Goal: Entertainment & Leisure: Browse casually

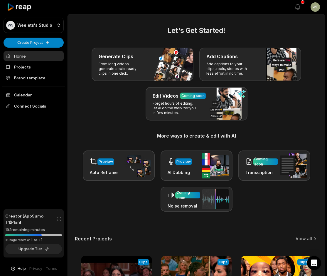
drag, startPoint x: 120, startPoint y: 22, endPoint x: 124, endPoint y: 28, distance: 7.0
click at [120, 22] on main "Let's Get Started! Generate Clips From long videos generate social ready clips …" at bounding box center [196, 222] width 257 height 417
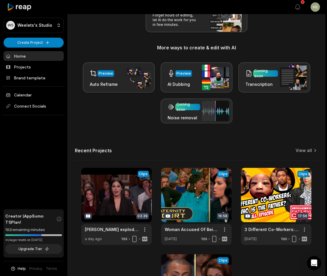
scroll to position [147, 0]
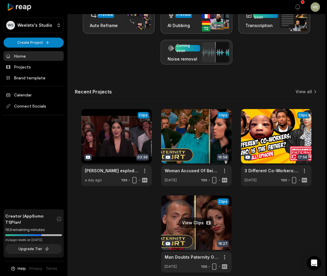
click at [200, 212] on link at bounding box center [196, 233] width 71 height 77
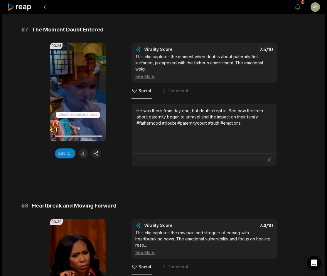
scroll to position [1087, 0]
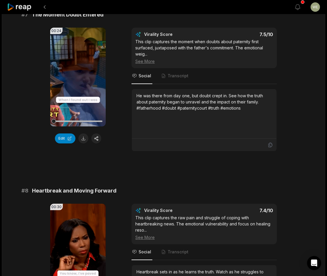
drag, startPoint x: 83, startPoint y: 140, endPoint x: 179, endPoint y: 121, distance: 97.6
click at [83, 139] on button at bounding box center [83, 138] width 10 height 10
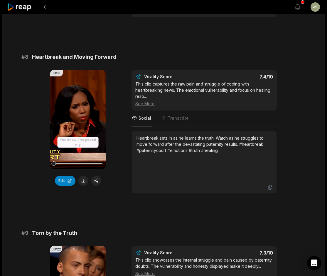
scroll to position [1263, 0]
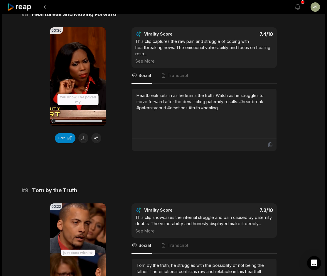
drag, startPoint x: 85, startPoint y: 139, endPoint x: 87, endPoint y: 135, distance: 4.4
click at [85, 139] on button at bounding box center [83, 138] width 10 height 10
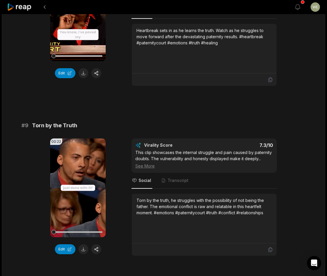
scroll to position [1469, 0]
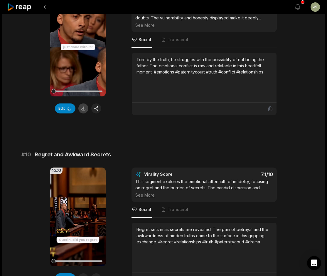
click at [83, 108] on button at bounding box center [83, 108] width 10 height 10
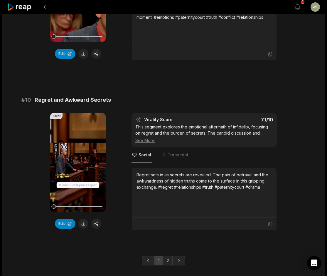
scroll to position [1537, 0]
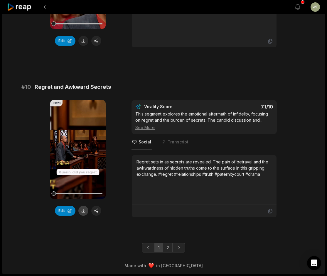
click at [83, 212] on button at bounding box center [83, 211] width 10 height 10
drag, startPoint x: 167, startPoint y: 249, endPoint x: 168, endPoint y: 237, distance: 12.1
click at [167, 249] on link "2" at bounding box center [168, 247] width 10 height 9
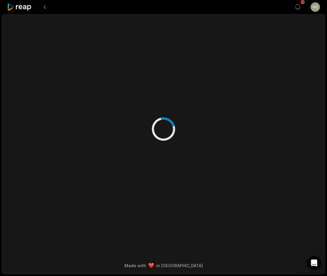
scroll to position [0, 0]
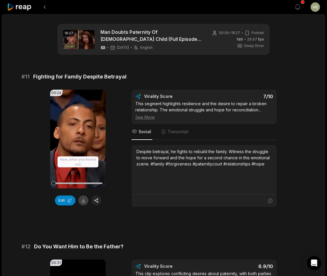
click at [83, 201] on button at bounding box center [83, 200] width 10 height 10
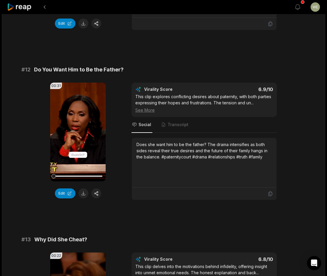
scroll to position [206, 0]
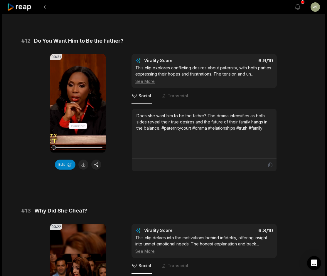
click at [83, 165] on button at bounding box center [83, 165] width 10 height 10
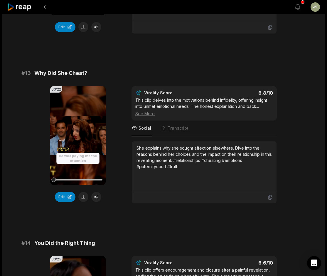
scroll to position [353, 0]
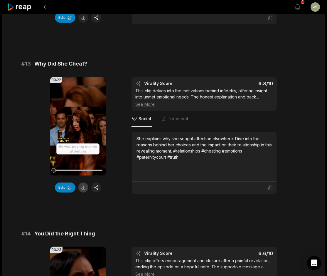
click at [82, 189] on button at bounding box center [83, 187] width 10 height 10
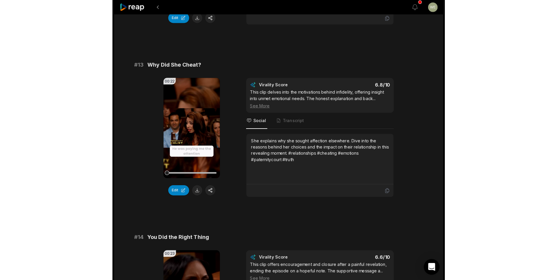
scroll to position [353, 0]
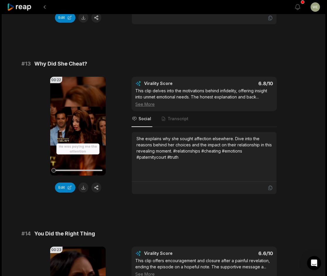
click at [182, 46] on div "# 11 Fighting for Family Despite Betrayal 00:24 Your browser does not support m…" at bounding box center [163, 127] width 284 height 814
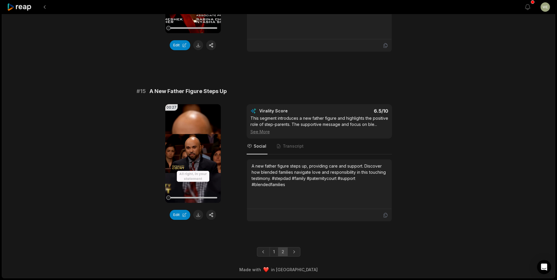
scroll to position [671, 0]
click at [275, 253] on link "1" at bounding box center [274, 251] width 9 height 9
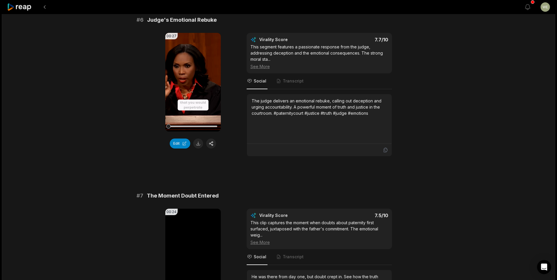
scroll to position [1200, 0]
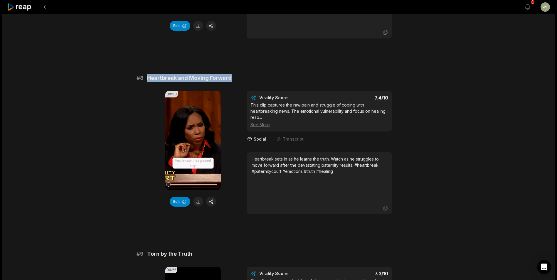
drag, startPoint x: 147, startPoint y: 78, endPoint x: 219, endPoint y: 74, distance: 71.8
click at [244, 81] on div "# 8 Heartbreak and Moving Forward" at bounding box center [279, 78] width 284 height 8
copy span "Heartbreak and Moving Forward"
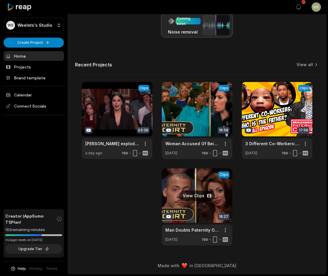
click at [201, 212] on link at bounding box center [197, 206] width 71 height 77
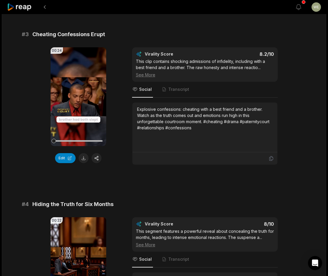
scroll to position [999, 0]
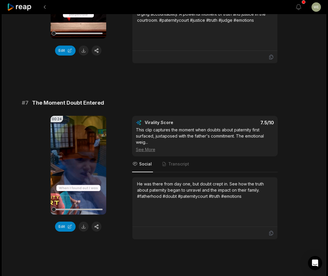
click at [219, 115] on div "# 7 The Moment Doubt Entered 00:24 Your browser does not support mp4 format. Ed…" at bounding box center [164, 169] width 284 height 141
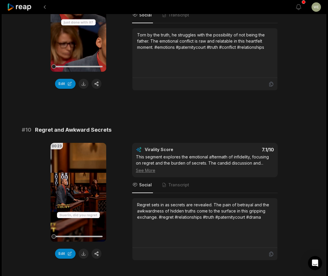
scroll to position [1537, 0]
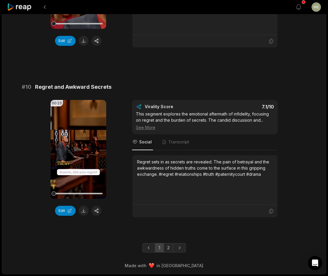
drag, startPoint x: 168, startPoint y: 249, endPoint x: 168, endPoint y: 233, distance: 15.9
click at [168, 249] on link "2" at bounding box center [168, 247] width 10 height 9
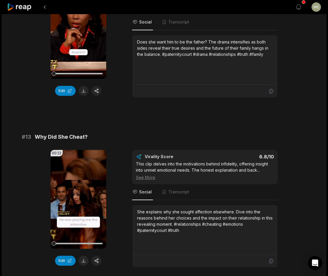
scroll to position [323, 0]
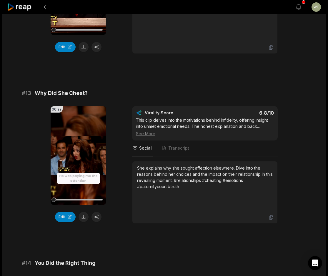
click at [95, 93] on div "# 13 Why Did She Cheat?" at bounding box center [164, 93] width 284 height 8
click at [36, 95] on span "Why Did She Cheat?" at bounding box center [61, 93] width 53 height 8
drag, startPoint x: 36, startPoint y: 94, endPoint x: 97, endPoint y: 94, distance: 60.8
click at [97, 94] on div "# 13 Why Did She Cheat?" at bounding box center [164, 93] width 284 height 8
drag, startPoint x: 97, startPoint y: 94, endPoint x: 75, endPoint y: 95, distance: 22.1
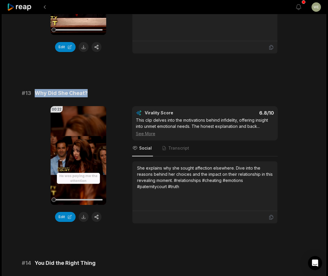
copy span "Why Did She Cheat?"
click at [202, 86] on div "# 11 Fighting for Family Despite Betrayal 00:24 Your browser does not support m…" at bounding box center [164, 156] width 284 height 814
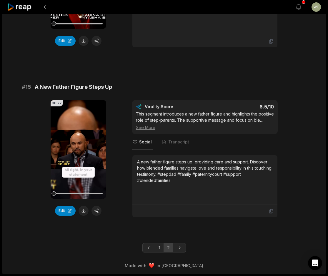
scroll to position [675, 0]
click at [159, 248] on link "1" at bounding box center [159, 247] width 9 height 9
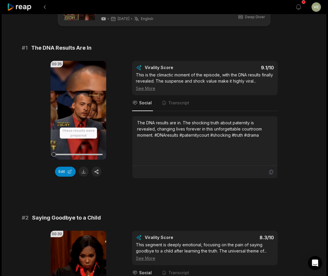
scroll to position [999, 0]
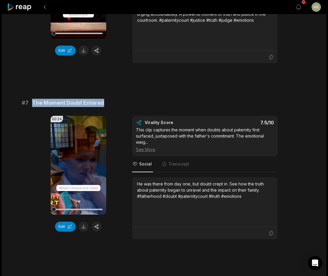
drag, startPoint x: 29, startPoint y: 103, endPoint x: 117, endPoint y: 99, distance: 87.9
click at [117, 99] on div "# 7 The Moment Doubt Entered" at bounding box center [164, 103] width 284 height 8
copy div "The Moment Doubt Entered"
drag, startPoint x: 292, startPoint y: 58, endPoint x: 133, endPoint y: 16, distance: 164.8
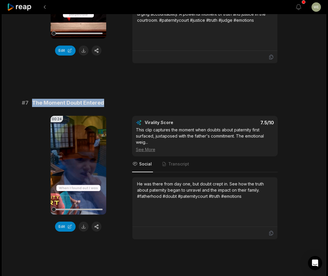
click at [293, 58] on div "00:27 Your browser does not support mp4 format. Edit Virality Score 7.7 /10 Thi…" at bounding box center [164, 2] width 284 height 124
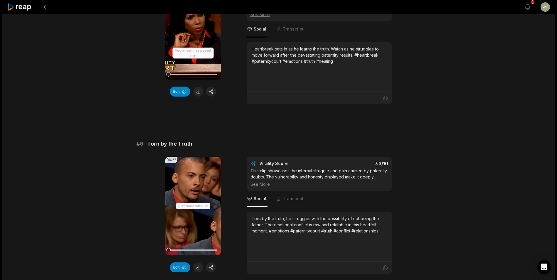
scroll to position [1346, 0]
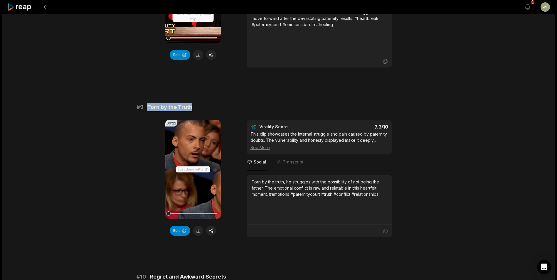
drag, startPoint x: 146, startPoint y: 107, endPoint x: 196, endPoint y: 106, distance: 49.4
click at [196, 106] on div "# 9 Torn by the Truth" at bounding box center [279, 107] width 284 height 8
drag, startPoint x: 196, startPoint y: 106, endPoint x: 185, endPoint y: 107, distance: 10.6
copy span "Torn by the Truth"
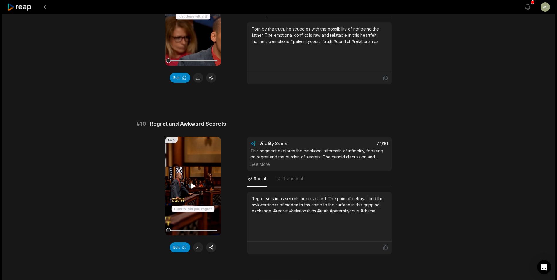
scroll to position [1523, 0]
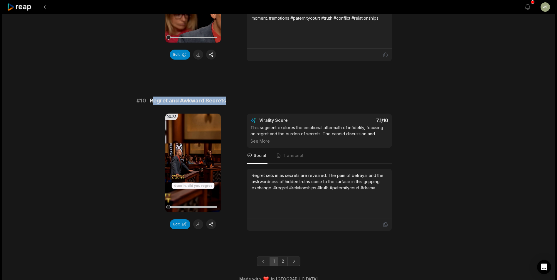
drag, startPoint x: 151, startPoint y: 100, endPoint x: 250, endPoint y: 98, distance: 98.8
click at [250, 98] on div "# 10 Regret and Awkward Secrets" at bounding box center [279, 101] width 284 height 8
drag, startPoint x: 250, startPoint y: 98, endPoint x: 179, endPoint y: 102, distance: 71.2
click at [179, 102] on span "Regret and Awkward Secrets" at bounding box center [188, 101] width 76 height 8
drag, startPoint x: 148, startPoint y: 101, endPoint x: 231, endPoint y: 104, distance: 82.6
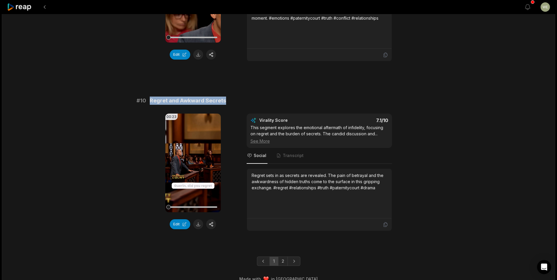
click at [231, 104] on div "# 10 Regret and Awkward Secrets" at bounding box center [279, 101] width 284 height 8
drag, startPoint x: 231, startPoint y: 104, endPoint x: 205, endPoint y: 103, distance: 25.3
copy span "Regret and Awkward Secrets"
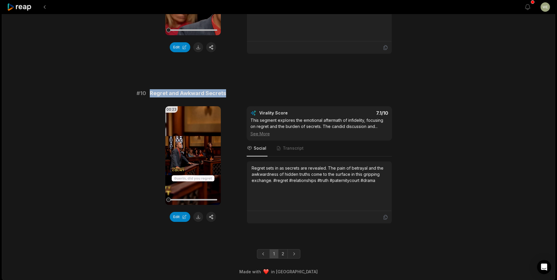
scroll to position [1532, 0]
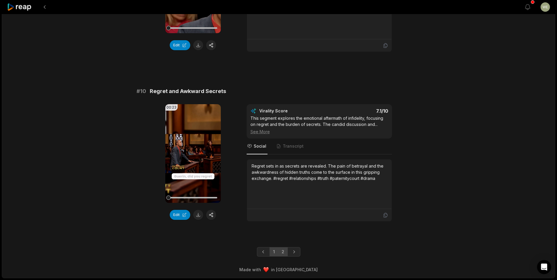
click at [285, 253] on link "2" at bounding box center [283, 251] width 10 height 9
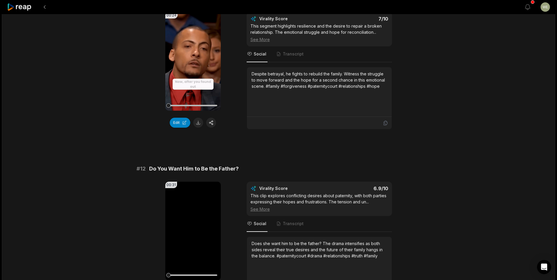
scroll to position [0, 0]
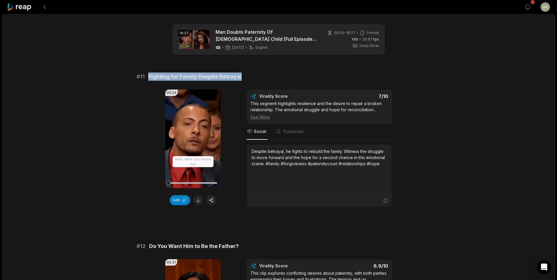
drag, startPoint x: 147, startPoint y: 76, endPoint x: 248, endPoint y: 73, distance: 101.4
click at [248, 73] on div "# 11 Fighting for Family Despite Betrayal" at bounding box center [279, 77] width 284 height 8
drag, startPoint x: 248, startPoint y: 73, endPoint x: 219, endPoint y: 80, distance: 29.8
copy span "Fighting for Family Despite Betrayal"
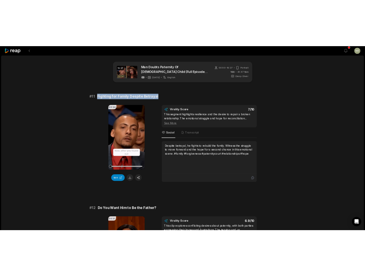
scroll to position [88, 0]
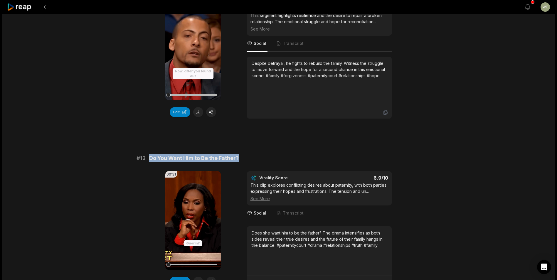
drag, startPoint x: 148, startPoint y: 158, endPoint x: 242, endPoint y: 159, distance: 94.3
click at [242, 159] on div "# 12 Do You Want Him to Be the Father?" at bounding box center [279, 158] width 284 height 8
drag, startPoint x: 242, startPoint y: 159, endPoint x: 231, endPoint y: 159, distance: 11.2
copy span "Do You Want Him to Be the Father?"
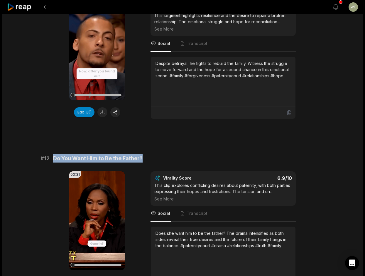
drag, startPoint x: 227, startPoint y: 145, endPoint x: 230, endPoint y: 134, distance: 10.9
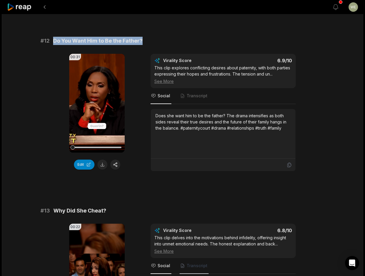
scroll to position [264, 0]
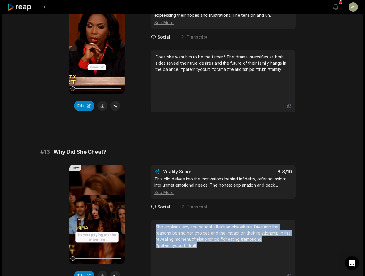
drag, startPoint x: 156, startPoint y: 227, endPoint x: 204, endPoint y: 247, distance: 51.5
click at [204, 247] on div "She explains why she sought affection elsewhere. Dive into the reasons behind h…" at bounding box center [223, 236] width 135 height 25
drag, startPoint x: 204, startPoint y: 247, endPoint x: 193, endPoint y: 242, distance: 11.8
copy div "She explains why she sought affection elsewhere. Dive into the reasons behind h…"
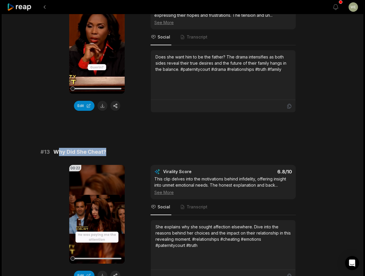
drag, startPoint x: 56, startPoint y: 149, endPoint x: 113, endPoint y: 148, distance: 57.0
click at [113, 148] on div "# 13 Why Did She Cheat?" at bounding box center [183, 152] width 284 height 8
drag, startPoint x: 113, startPoint y: 148, endPoint x: 76, endPoint y: 156, distance: 38.1
click at [76, 156] on div "# 13 Why Did She Cheat? 00:22 Your browser does not support mp4 format. Edit Vi…" at bounding box center [183, 215] width 284 height 135
drag, startPoint x: 52, startPoint y: 149, endPoint x: 113, endPoint y: 148, distance: 61.1
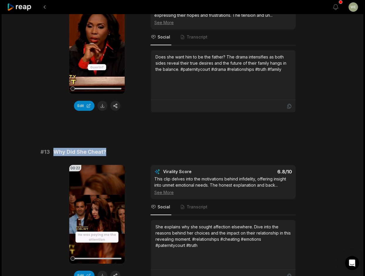
click at [113, 148] on div "# 13 Why Did She Cheat?" at bounding box center [183, 152] width 284 height 8
drag, startPoint x: 113, startPoint y: 148, endPoint x: 88, endPoint y: 154, distance: 25.4
copy span "Why Did She Cheat?"
click at [199, 146] on div "# 11 Fighting for Family Despite Betrayal 00:24 Your browser does not support m…" at bounding box center [183, 215] width 284 height 814
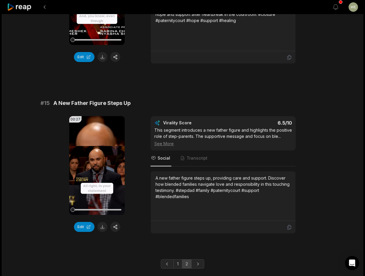
scroll to position [675, 0]
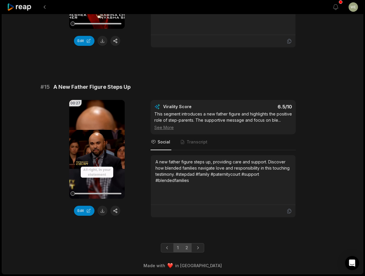
click at [177, 249] on link "1" at bounding box center [178, 247] width 9 height 9
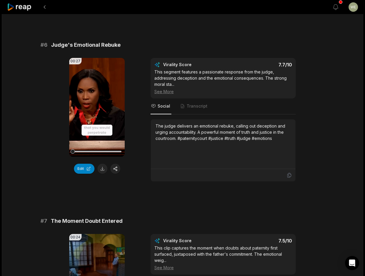
scroll to position [969, 0]
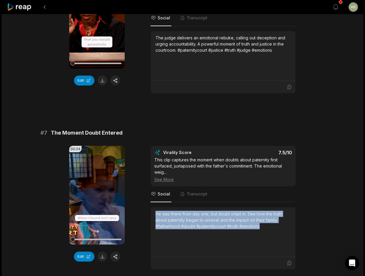
drag, startPoint x: 155, startPoint y: 214, endPoint x: 267, endPoint y: 230, distance: 112.8
click at [267, 230] on div "He was there from day one, but doubt crept in. See how the truth about paternit…" at bounding box center [223, 232] width 135 height 42
drag, startPoint x: 267, startPoint y: 230, endPoint x: 250, endPoint y: 221, distance: 18.5
copy div "He was there from day one, but doubt crept in. See how the truth about paternit…"
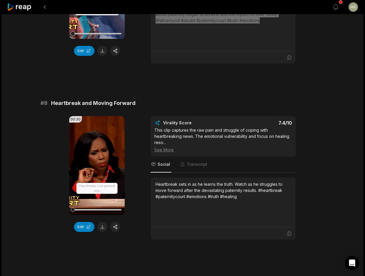
scroll to position [1204, 0]
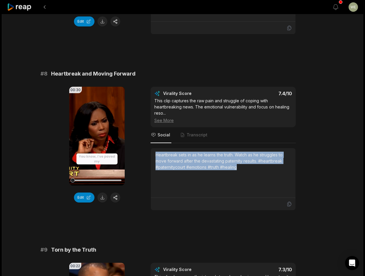
drag, startPoint x: 155, startPoint y: 155, endPoint x: 267, endPoint y: 177, distance: 114.3
click at [267, 177] on div "Heartbreak sets in as he learns the truth. Watch as he struggles to move forwar…" at bounding box center [223, 173] width 145 height 50
drag, startPoint x: 267, startPoint y: 177, endPoint x: 232, endPoint y: 168, distance: 36.6
copy div "Heartbreak sets in as he learns the truth. Watch as he struggles to move forwar…"
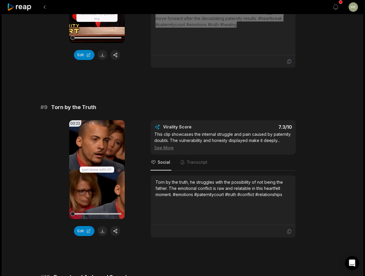
scroll to position [1351, 0]
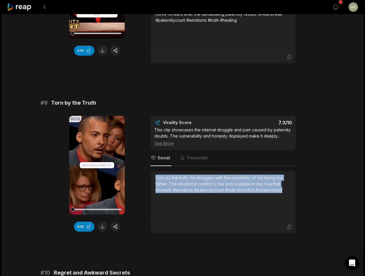
drag, startPoint x: 154, startPoint y: 176, endPoint x: 297, endPoint y: 188, distance: 143.6
click at [297, 188] on div "00:22 Your browser does not support mp4 format. Edit Virality Score 7.3 /10 Thi…" at bounding box center [183, 175] width 284 height 118
drag, startPoint x: 297, startPoint y: 188, endPoint x: 251, endPoint y: 186, distance: 45.3
copy div "Torn by the truth, he struggles with the possibility of not being the father. T…"
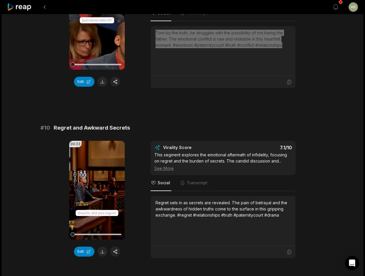
scroll to position [1498, 0]
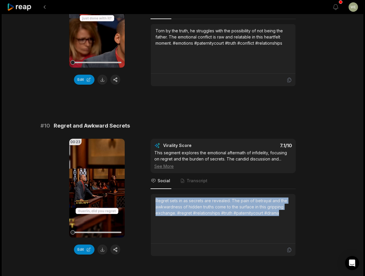
drag, startPoint x: 157, startPoint y: 200, endPoint x: 290, endPoint y: 217, distance: 134.7
click at [290, 217] on div "Regret sets in as secrets are revealed. The pain of betrayal and the awkwardnes…" at bounding box center [223, 218] width 135 height 42
drag, startPoint x: 290, startPoint y: 217, endPoint x: 265, endPoint y: 214, distance: 25.8
copy div "Regret sets in as secrets are revealed. The pain of betrayal and the awkwardnes…"
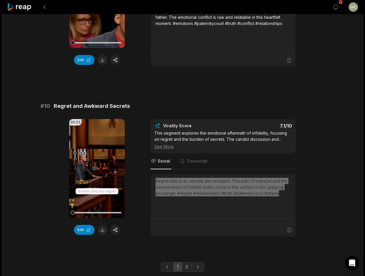
scroll to position [1537, 0]
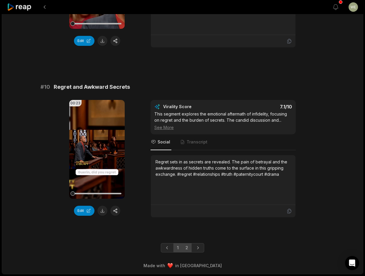
click at [188, 248] on link "2" at bounding box center [187, 247] width 10 height 9
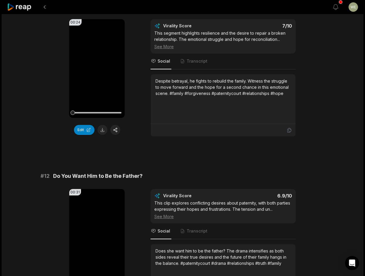
scroll to position [0, 0]
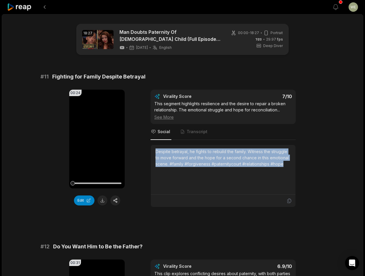
drag, startPoint x: 155, startPoint y: 151, endPoint x: 288, endPoint y: 165, distance: 134.1
click at [288, 165] on div "Despite betrayal, he fights to rebuild the family. Witness the struggle to move…" at bounding box center [223, 170] width 145 height 50
drag, startPoint x: 288, startPoint y: 165, endPoint x: 264, endPoint y: 168, distance: 24.2
copy div "Despite betrayal, he fights to rebuild the family. Witness the struggle to move…"
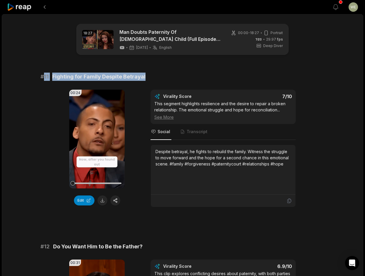
drag, startPoint x: 151, startPoint y: 78, endPoint x: 45, endPoint y: 77, distance: 105.8
click at [45, 77] on div "# 11 Fighting for Family Despite Betrayal" at bounding box center [183, 77] width 284 height 8
drag, startPoint x: 45, startPoint y: 77, endPoint x: 70, endPoint y: 77, distance: 25.3
click at [77, 75] on span "Fighting for Family Despite Betrayal" at bounding box center [98, 77] width 93 height 8
drag, startPoint x: 53, startPoint y: 76, endPoint x: 150, endPoint y: 73, distance: 96.4
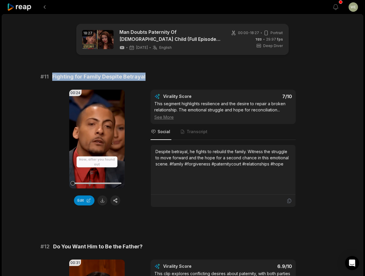
click at [150, 73] on div "# 11 Fighting for Family Despite Betrayal" at bounding box center [183, 77] width 284 height 8
drag, startPoint x: 150, startPoint y: 73, endPoint x: 123, endPoint y: 76, distance: 26.9
copy span "Fighting for Family Despite Betrayal"
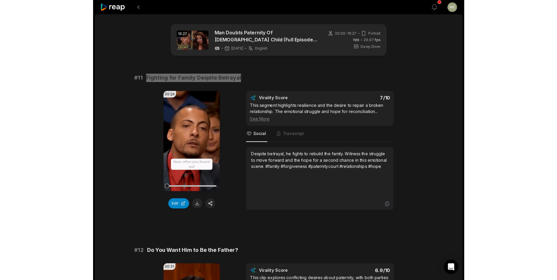
scroll to position [88, 0]
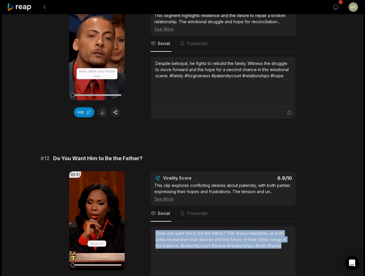
drag, startPoint x: 155, startPoint y: 233, endPoint x: 289, endPoint y: 247, distance: 134.4
click at [289, 247] on div "Does she want him to be the father? The drama intensifies as both sides reveal …" at bounding box center [223, 252] width 145 height 50
drag, startPoint x: 289, startPoint y: 247, endPoint x: 257, endPoint y: 240, distance: 32.3
copy div "Does she want him to be the father? The drama intensifies as both sides reveal …"
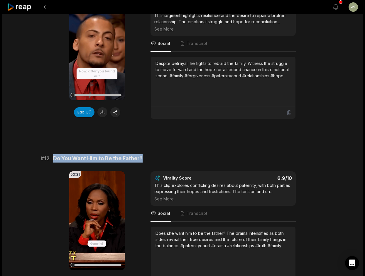
drag, startPoint x: 150, startPoint y: 160, endPoint x: 53, endPoint y: 154, distance: 96.9
drag, startPoint x: 53, startPoint y: 154, endPoint x: 68, endPoint y: 158, distance: 15.4
copy span "Do You Want Him to Be the Father?"
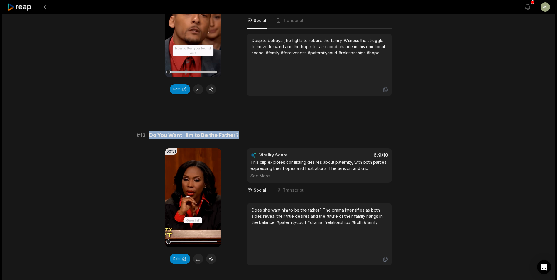
scroll to position [59, 0]
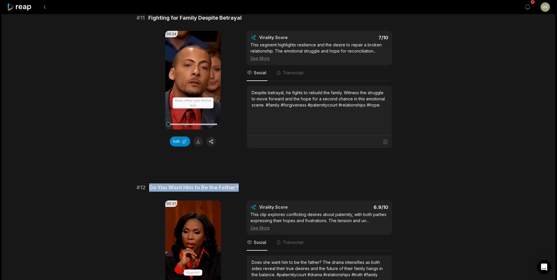
click at [27, 8] on icon at bounding box center [19, 7] width 25 height 8
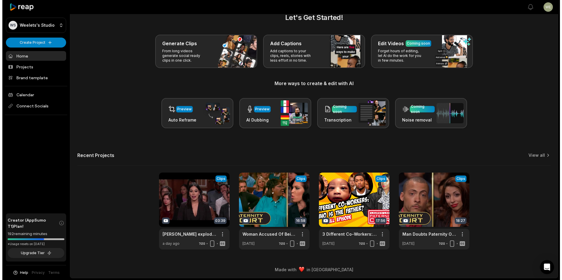
scroll to position [13, 0]
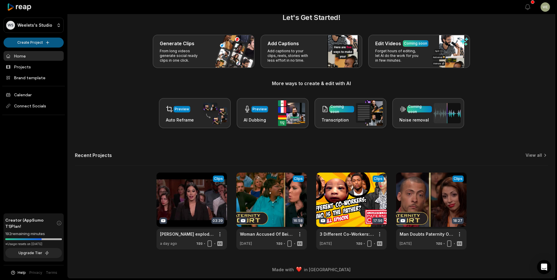
click at [32, 43] on html "WS Weelets's Studio Create Project Home Projects Brand template Calendar Connec…" at bounding box center [278, 127] width 557 height 280
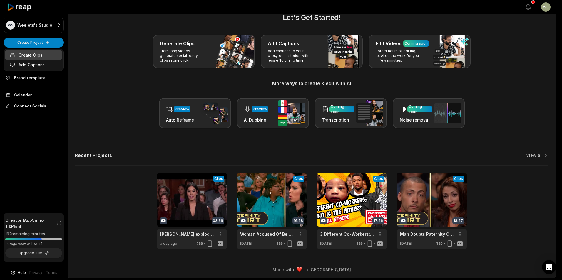
click at [48, 55] on link "Create Clips" at bounding box center [33, 55] width 57 height 10
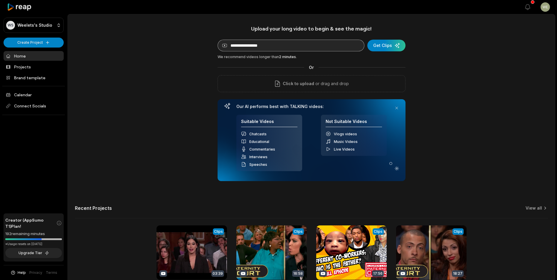
click at [382, 44] on div "submit" at bounding box center [387, 46] width 38 height 12
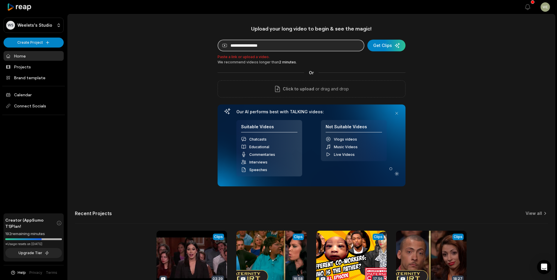
click at [312, 47] on input at bounding box center [291, 46] width 147 height 12
paste input "**********"
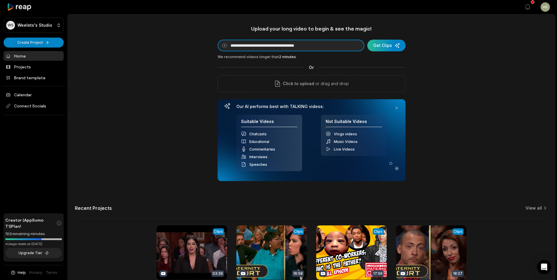
type input "**********"
click at [388, 47] on div "submit" at bounding box center [387, 46] width 38 height 12
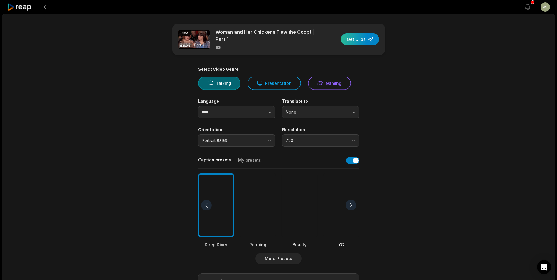
click at [360, 38] on div "button" at bounding box center [360, 39] width 38 height 12
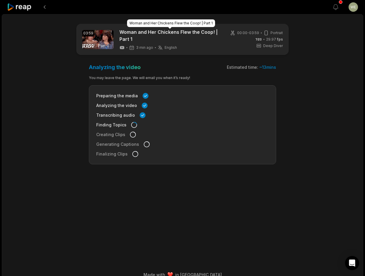
drag, startPoint x: 169, startPoint y: 20, endPoint x: 173, endPoint y: 16, distance: 6.1
click at [169, 20] on div "Woman and Her Chickens Flew the Coop! | Part 1" at bounding box center [171, 23] width 88 height 8
